Goal: Task Accomplishment & Management: Complete application form

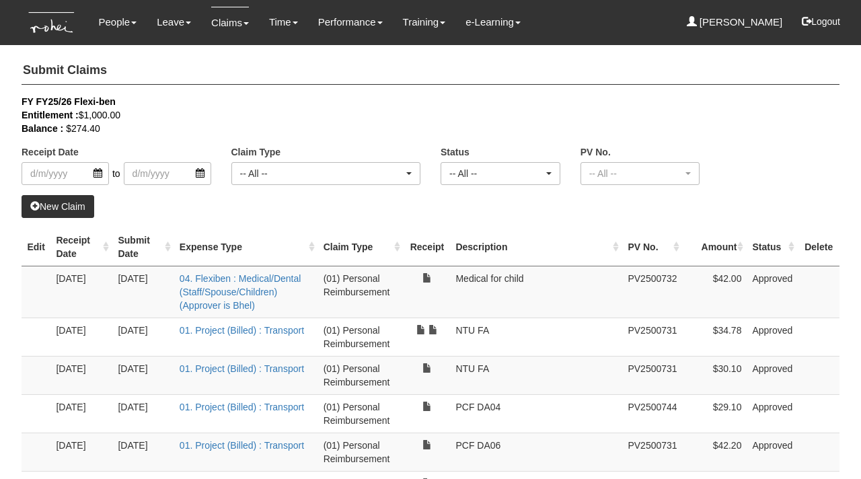
select select "50"
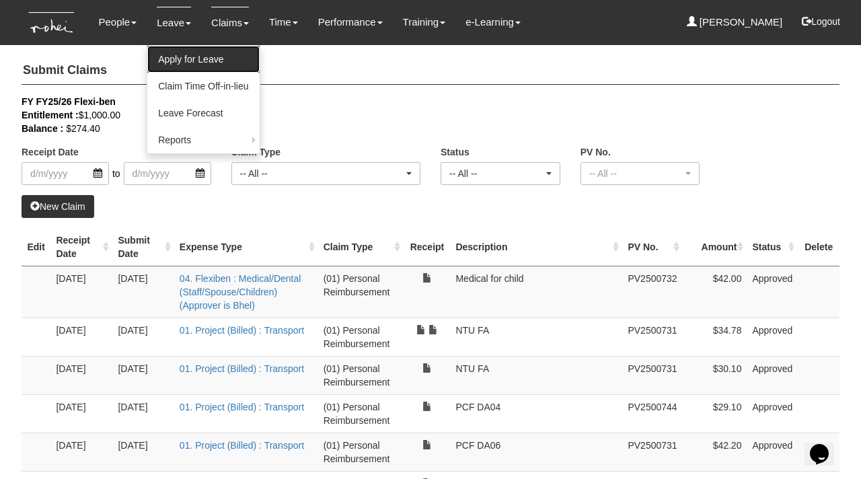
click at [182, 60] on link "Apply for Leave" at bounding box center [203, 59] width 112 height 27
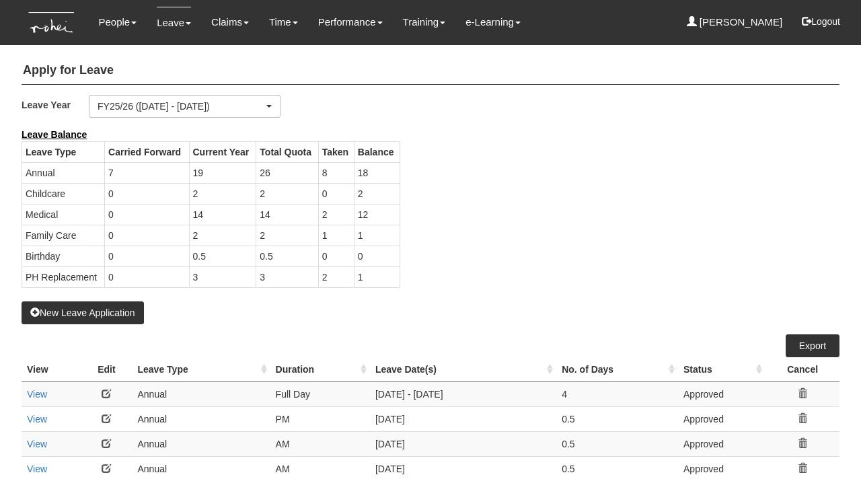
select select "50"
click at [89, 316] on button "New Leave Application" at bounding box center [83, 312] width 122 height 23
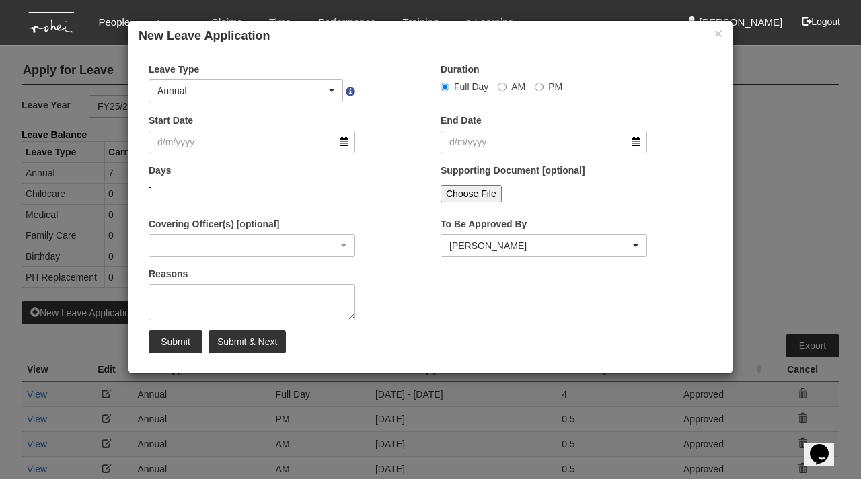
click at [724, 36] on div "× New Leave Application" at bounding box center [430, 37] width 604 height 32
click at [719, 30] on button "×" at bounding box center [718, 33] width 8 height 14
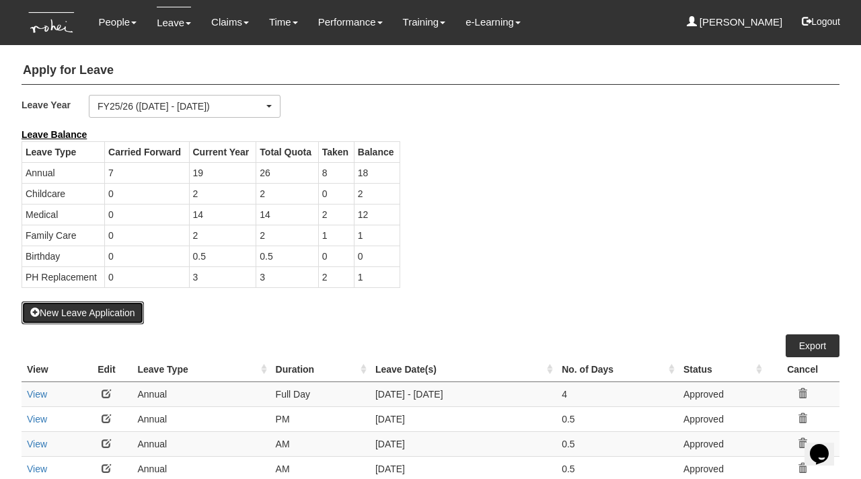
click at [119, 307] on button "New Leave Application" at bounding box center [83, 312] width 122 height 23
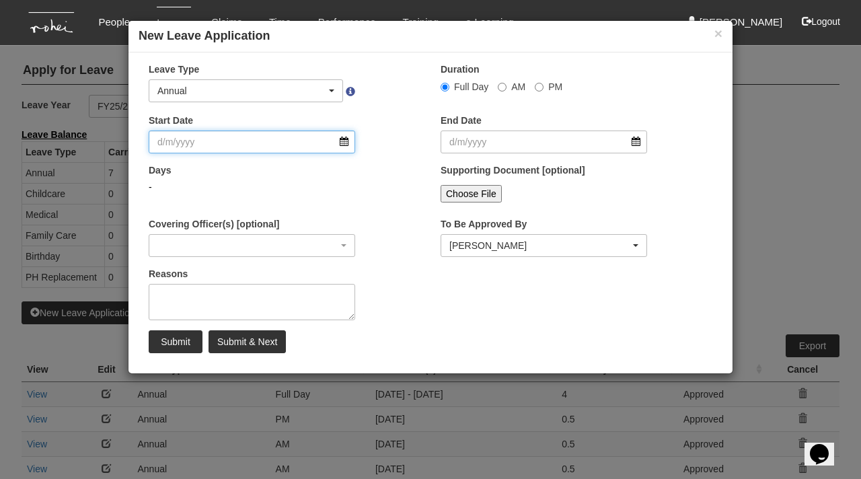
click at [344, 147] on input "Start Date" at bounding box center [252, 141] width 206 height 23
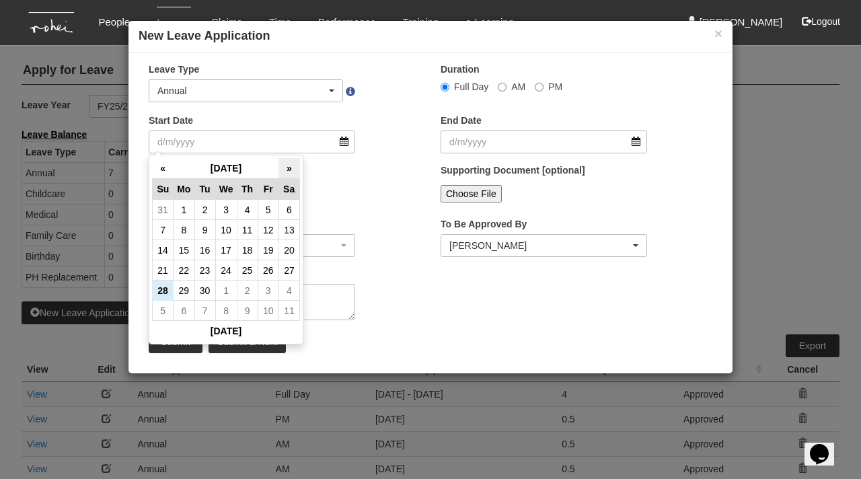
click at [286, 174] on th "»" at bounding box center [288, 168] width 21 height 21
click at [226, 230] on td "10" at bounding box center [226, 230] width 22 height 20
type input "[DATE]"
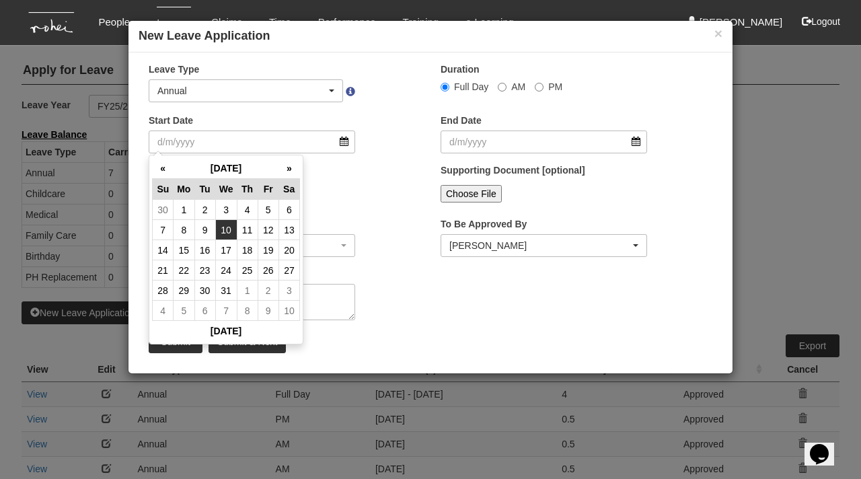
type input "[DATE]"
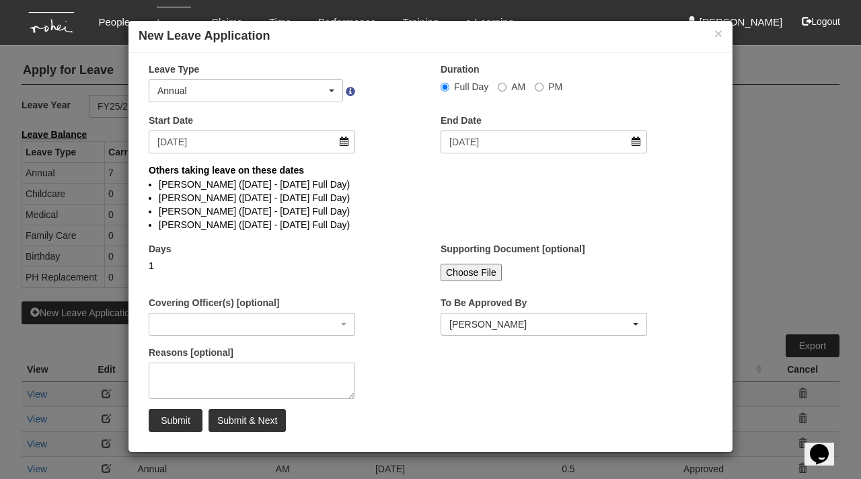
select select
click at [630, 146] on input "[DATE]" at bounding box center [543, 141] width 206 height 23
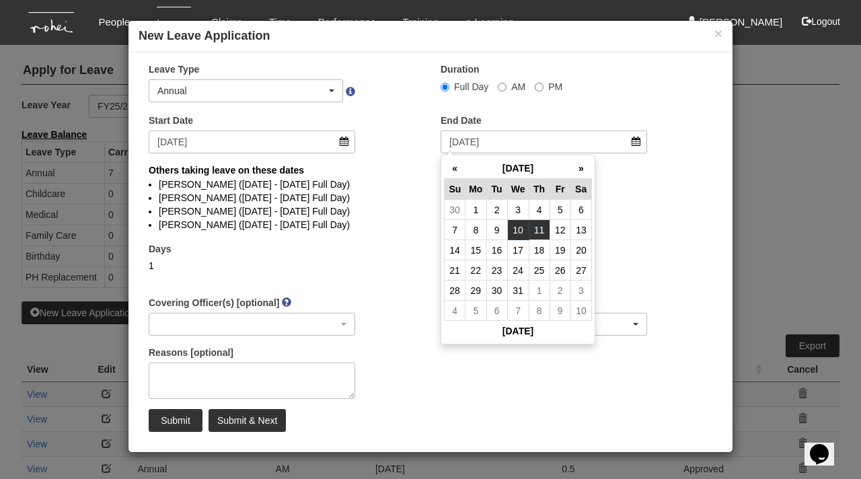
click at [545, 235] on td "11" at bounding box center [539, 230] width 21 height 20
type input "[DATE]"
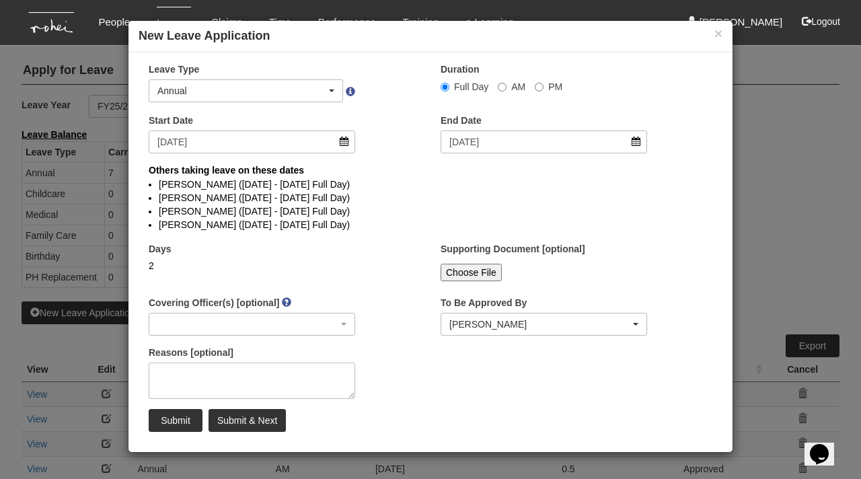
select select
click at [200, 376] on textarea "Reasons [optional]" at bounding box center [252, 380] width 206 height 36
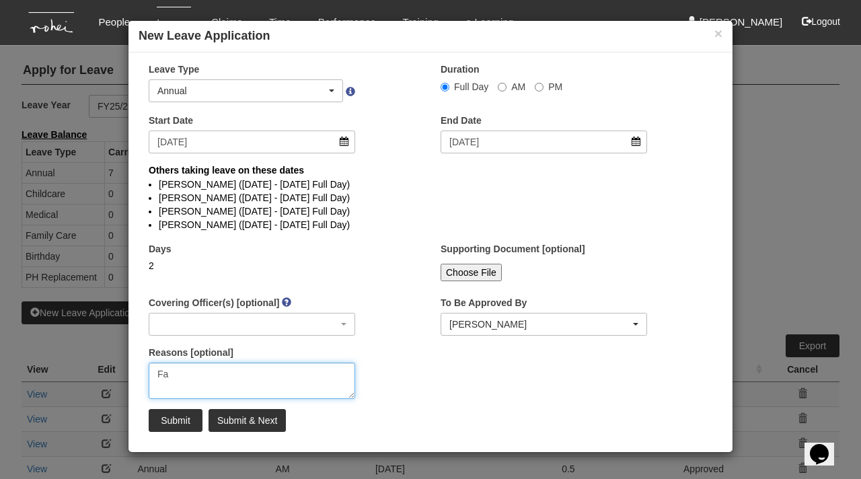
type textarea "F"
type textarea "G"
type textarea "Family trip"
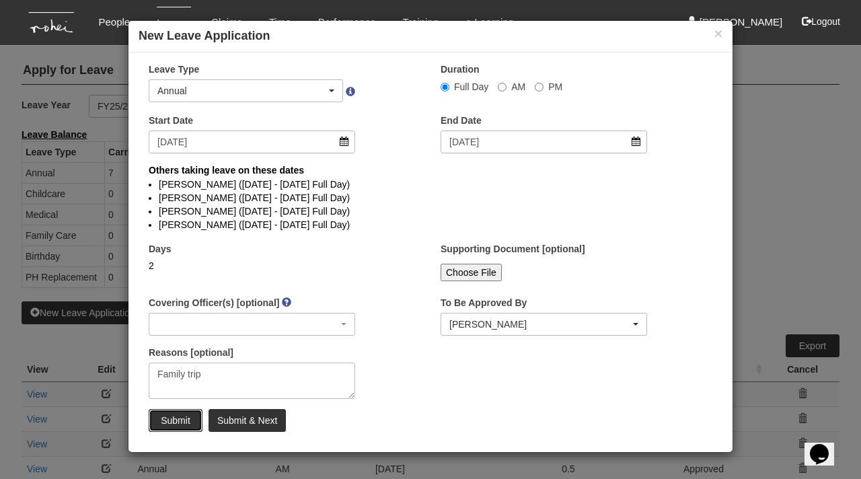
click at [169, 424] on input "Submit" at bounding box center [176, 420] width 54 height 23
select select
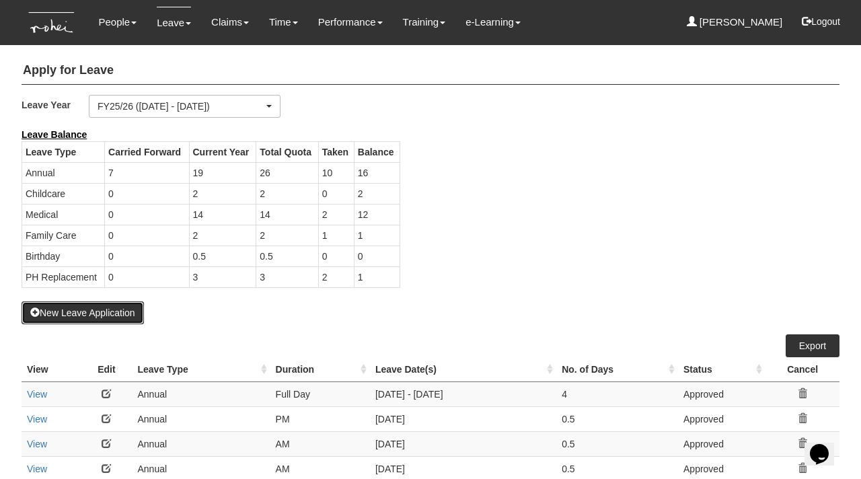
select select "50"
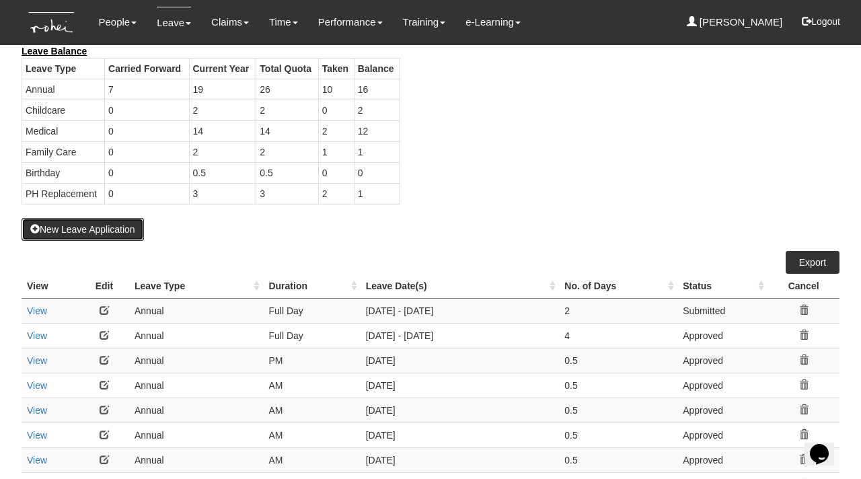
scroll to position [83, 0]
click at [33, 361] on link "View" at bounding box center [37, 361] width 20 height 11
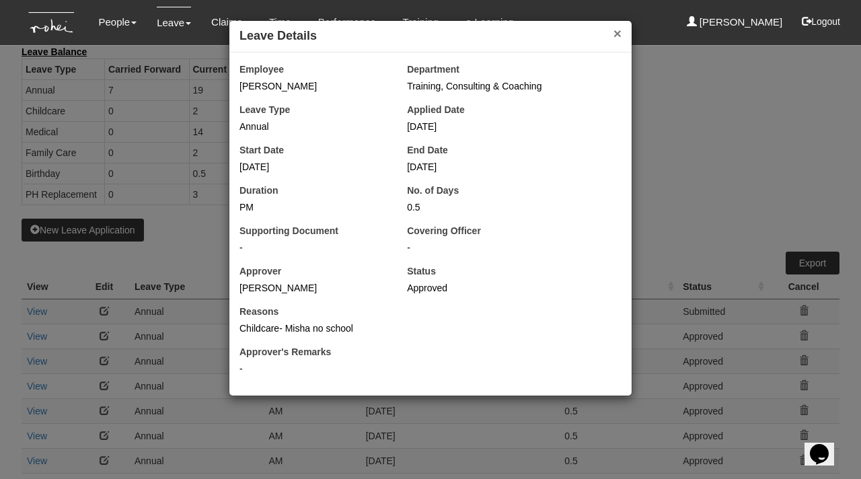
click at [615, 34] on button "×" at bounding box center [617, 33] width 8 height 14
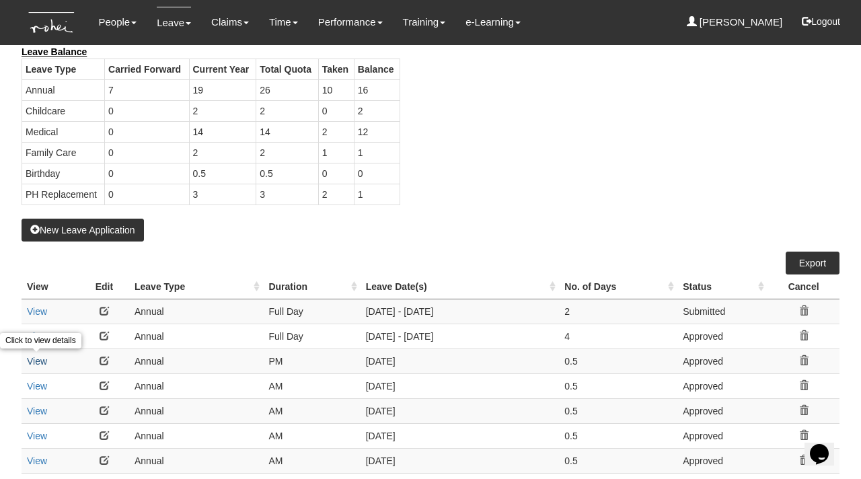
click at [32, 358] on link "View" at bounding box center [37, 361] width 20 height 11
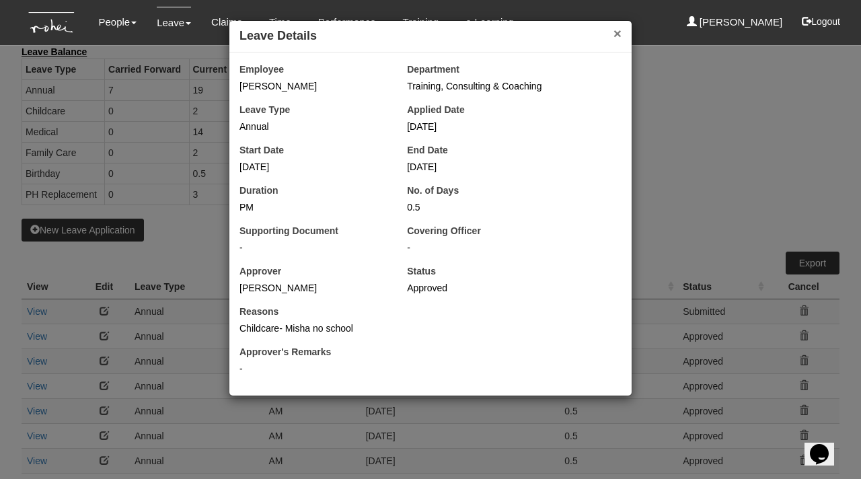
click at [618, 32] on button "×" at bounding box center [617, 33] width 8 height 14
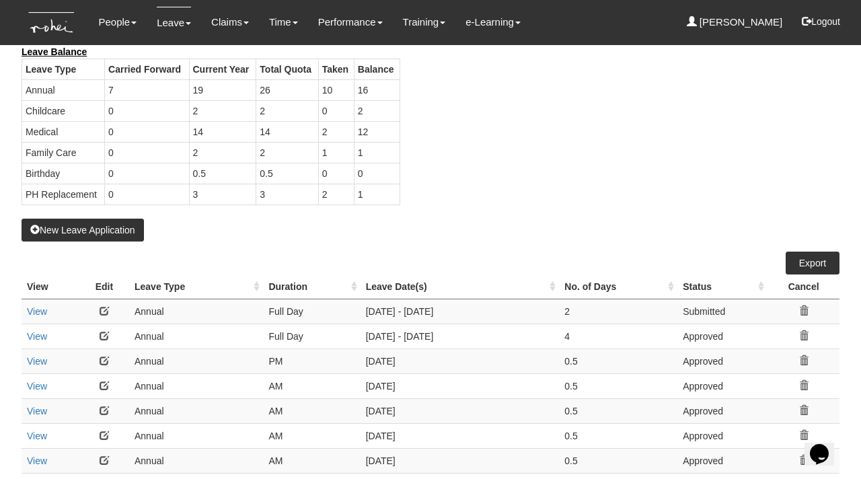
click at [804, 360] on icon at bounding box center [803, 360] width 9 height 9
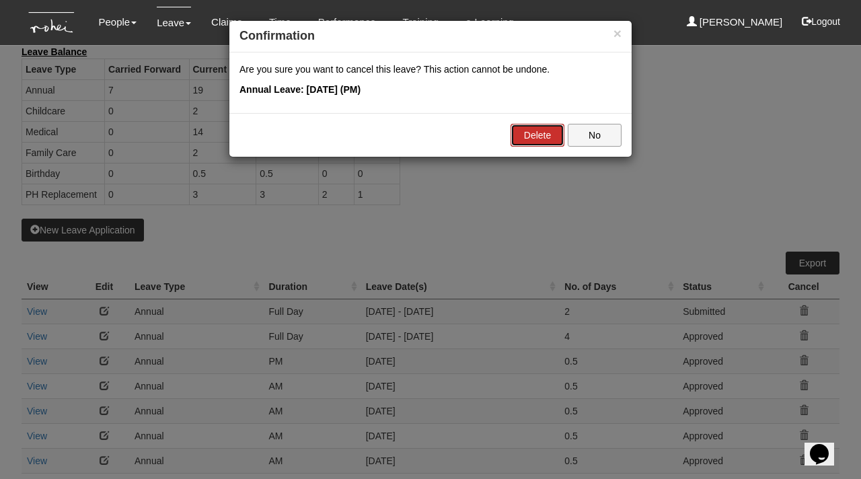
click at [533, 135] on link "Delete" at bounding box center [537, 135] width 54 height 23
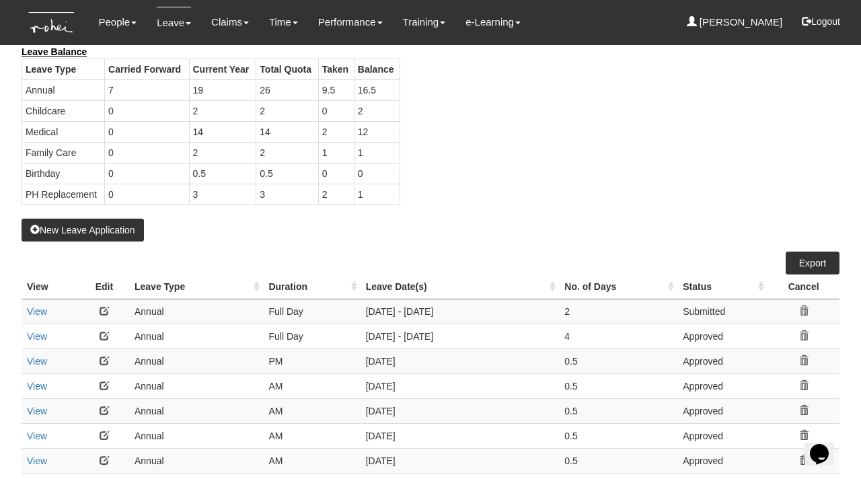
select select "50"
click at [98, 228] on button "New Leave Application" at bounding box center [83, 230] width 122 height 23
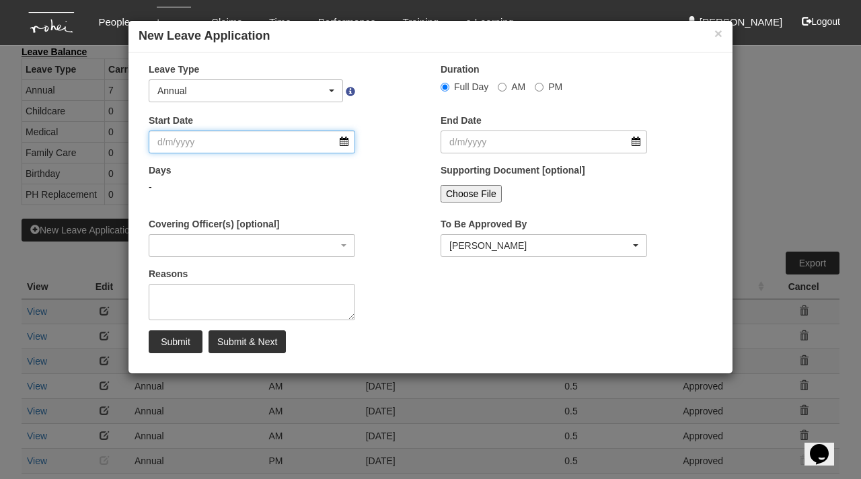
click at [276, 148] on input "Start Date" at bounding box center [252, 141] width 206 height 23
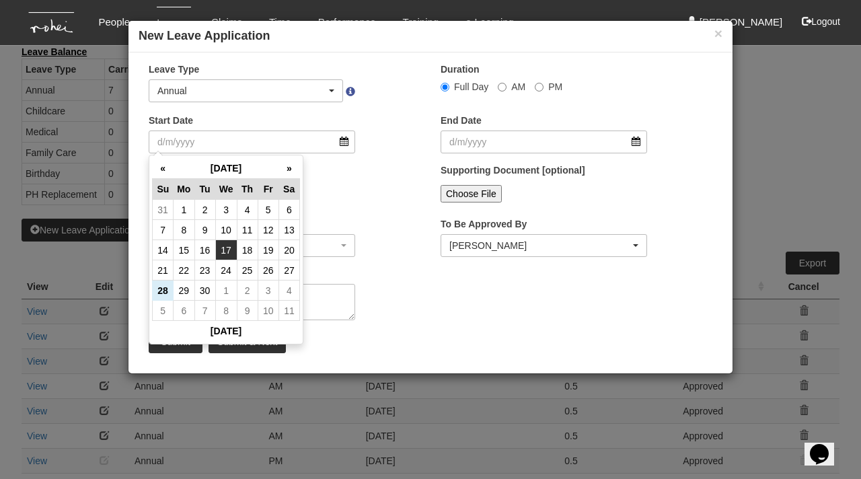
click at [222, 243] on td "17" at bounding box center [226, 250] width 22 height 20
type input "[DATE]"
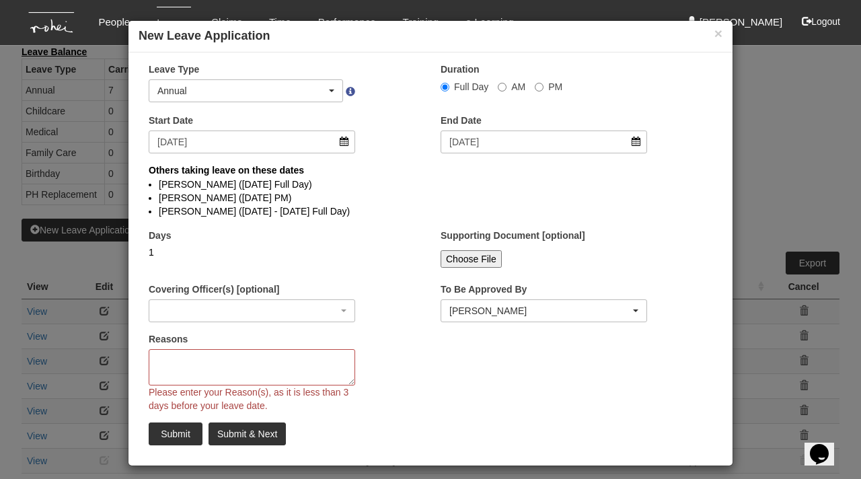
select select
click at [341, 143] on input "[DATE]" at bounding box center [252, 141] width 206 height 23
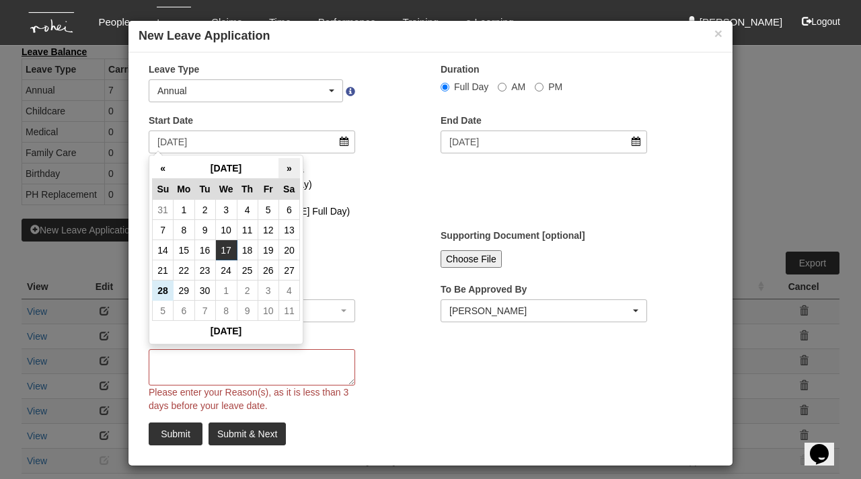
click at [293, 167] on th "»" at bounding box center [288, 168] width 21 height 21
click at [180, 266] on td "17" at bounding box center [184, 270] width 21 height 20
type input "[DATE]"
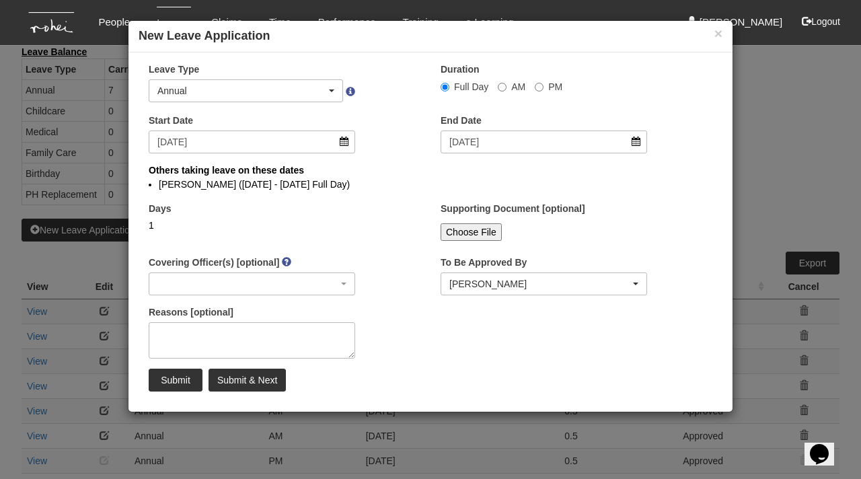
select select
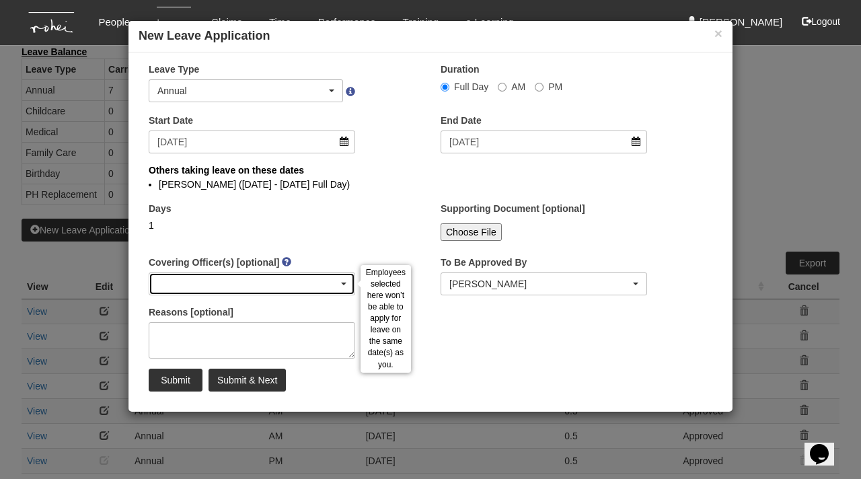
click at [248, 286] on div "button" at bounding box center [251, 284] width 205 height 22
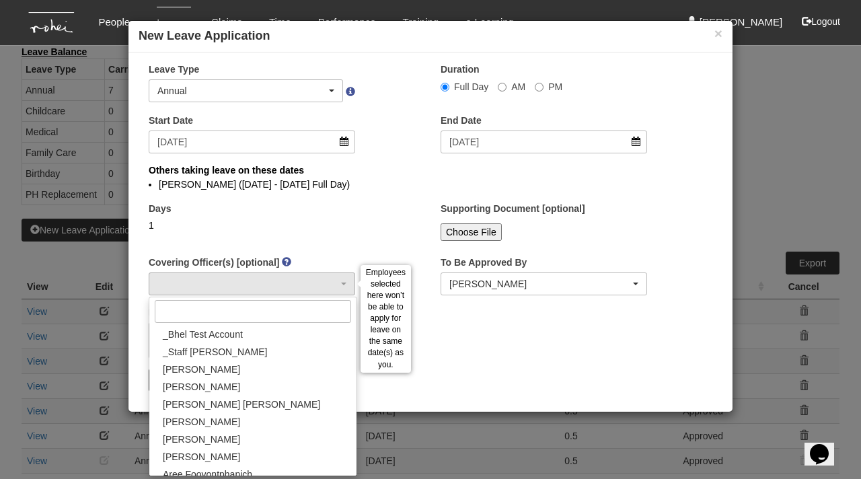
click at [326, 319] on div "Reasons [optional]" at bounding box center [252, 331] width 227 height 53
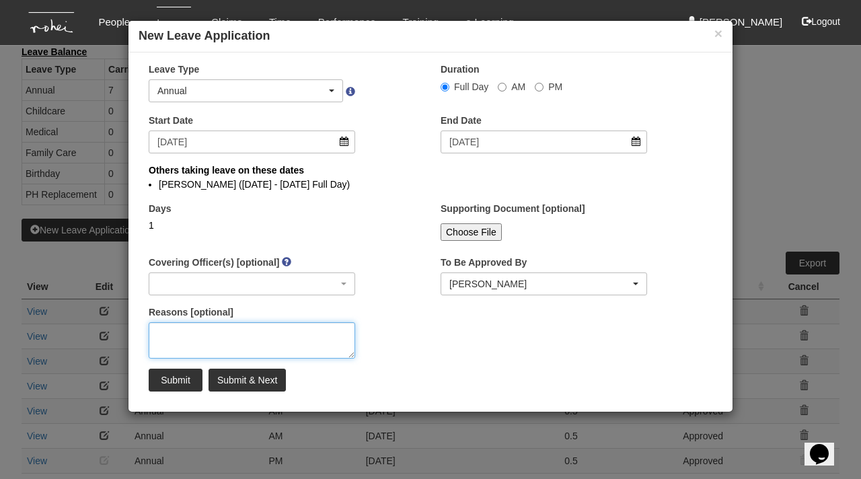
click at [174, 334] on textarea "Reasons [optional]" at bounding box center [252, 340] width 206 height 36
type textarea "Childcare"
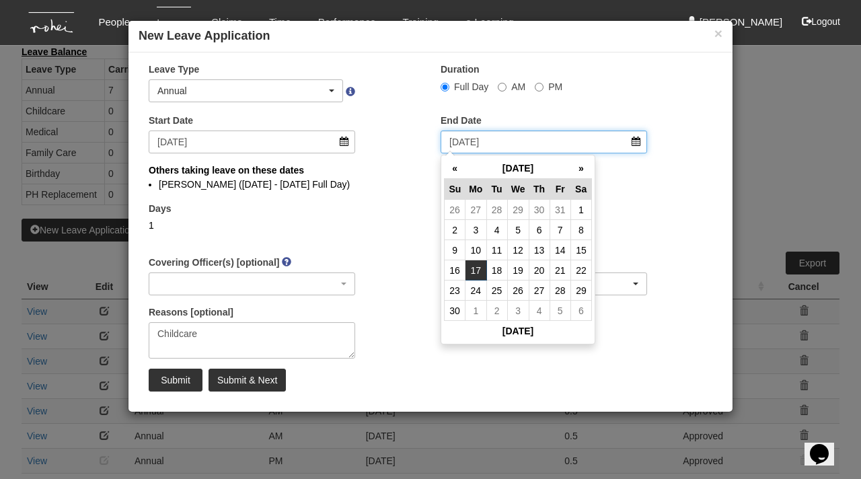
click at [633, 143] on input "[DATE]" at bounding box center [543, 141] width 206 height 23
click at [506, 89] on label "AM" at bounding box center [512, 86] width 28 height 13
click at [506, 89] on input "AM" at bounding box center [502, 87] width 9 height 9
radio input "true"
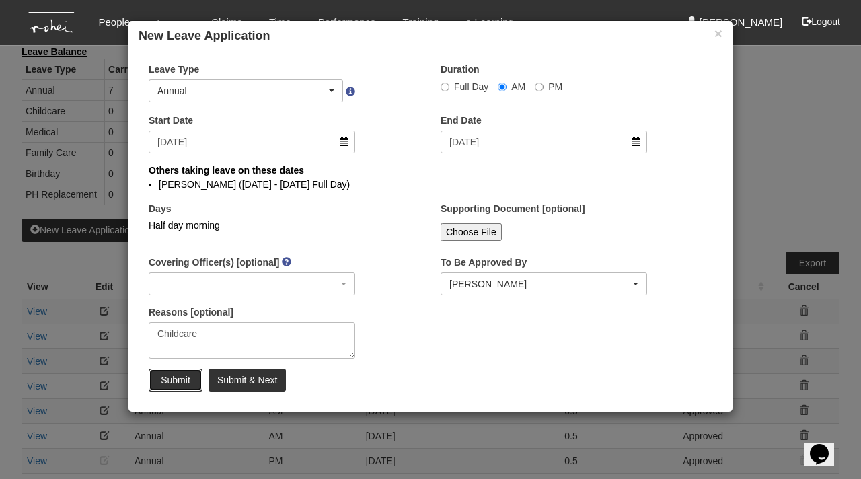
click at [170, 382] on input "Submit" at bounding box center [176, 380] width 54 height 23
radio input "true"
select select
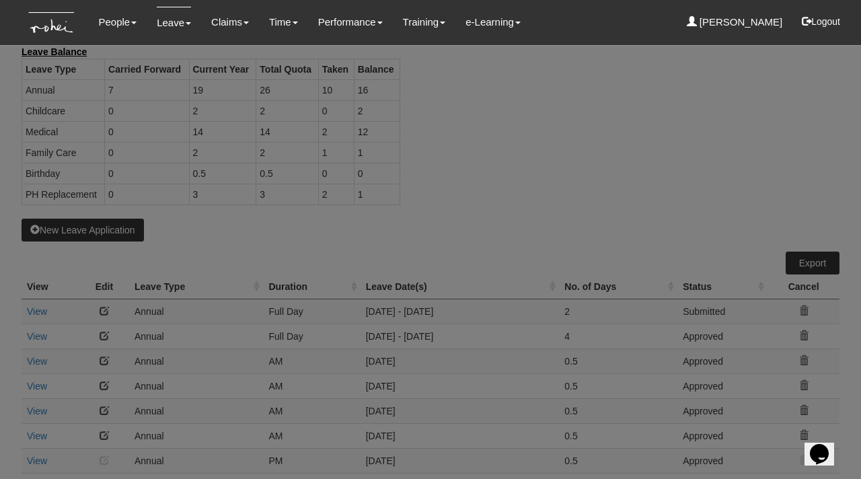
select select "50"
